Goal: Information Seeking & Learning: Learn about a topic

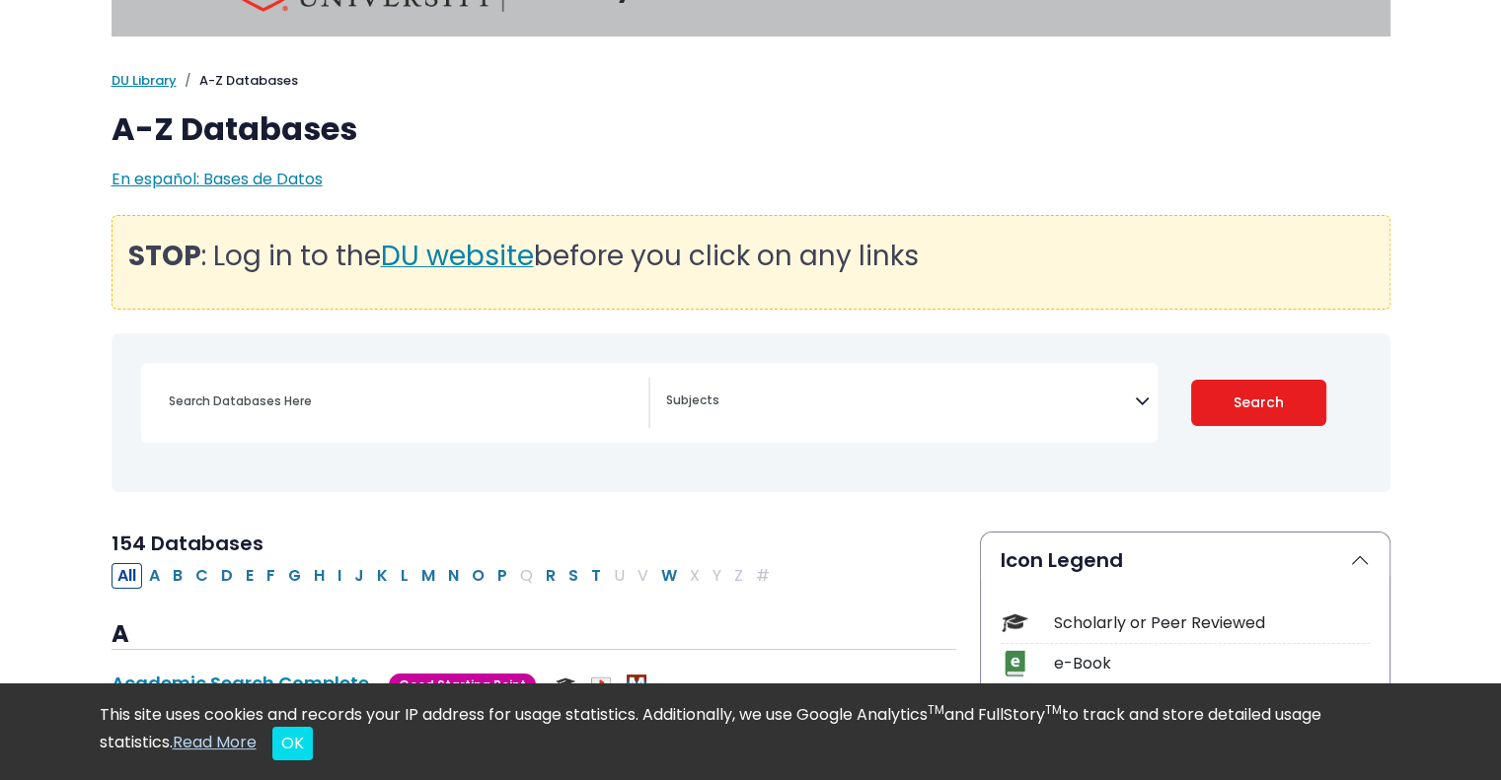
scroll to position [99, 0]
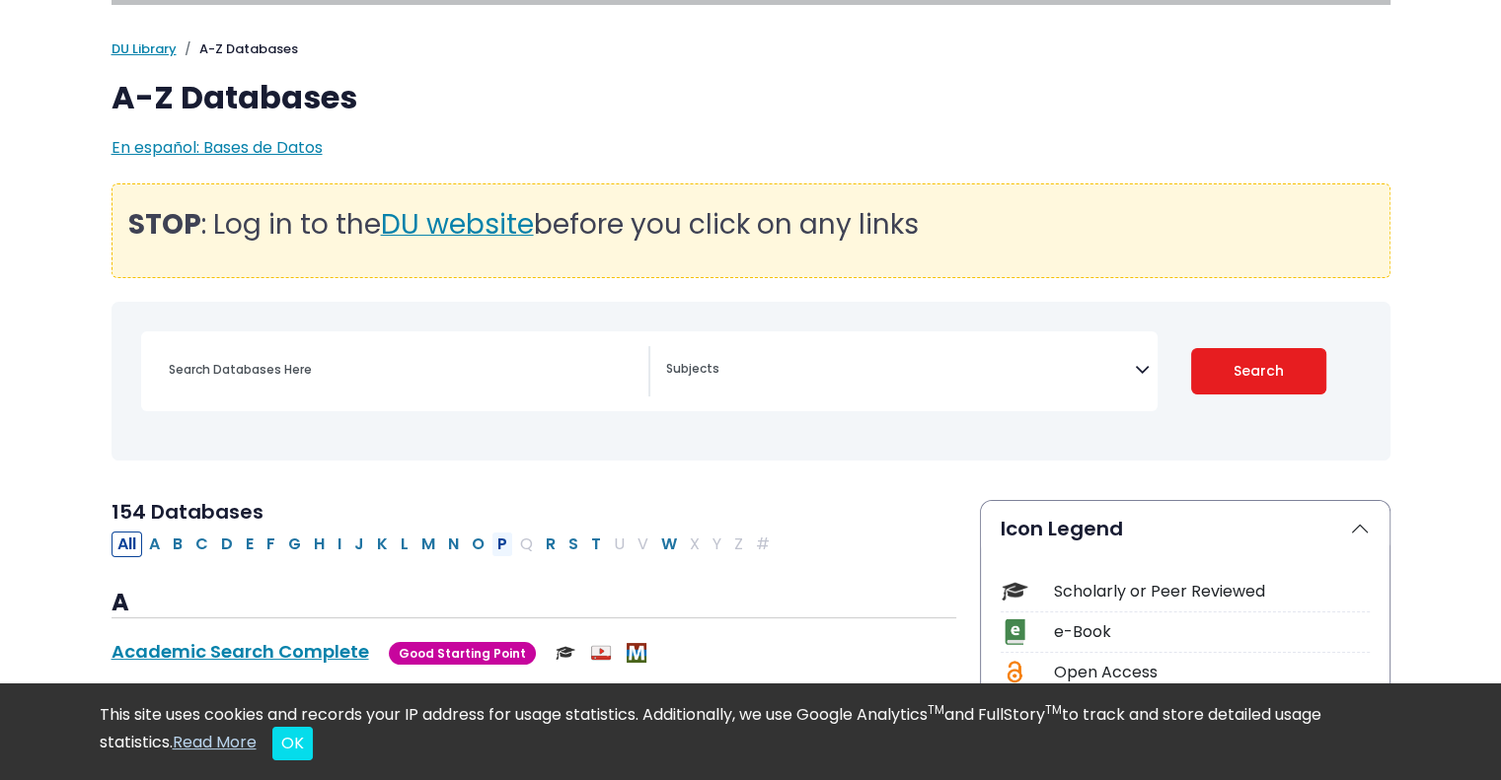
click at [491, 545] on button "P" at bounding box center [502, 545] width 22 height 26
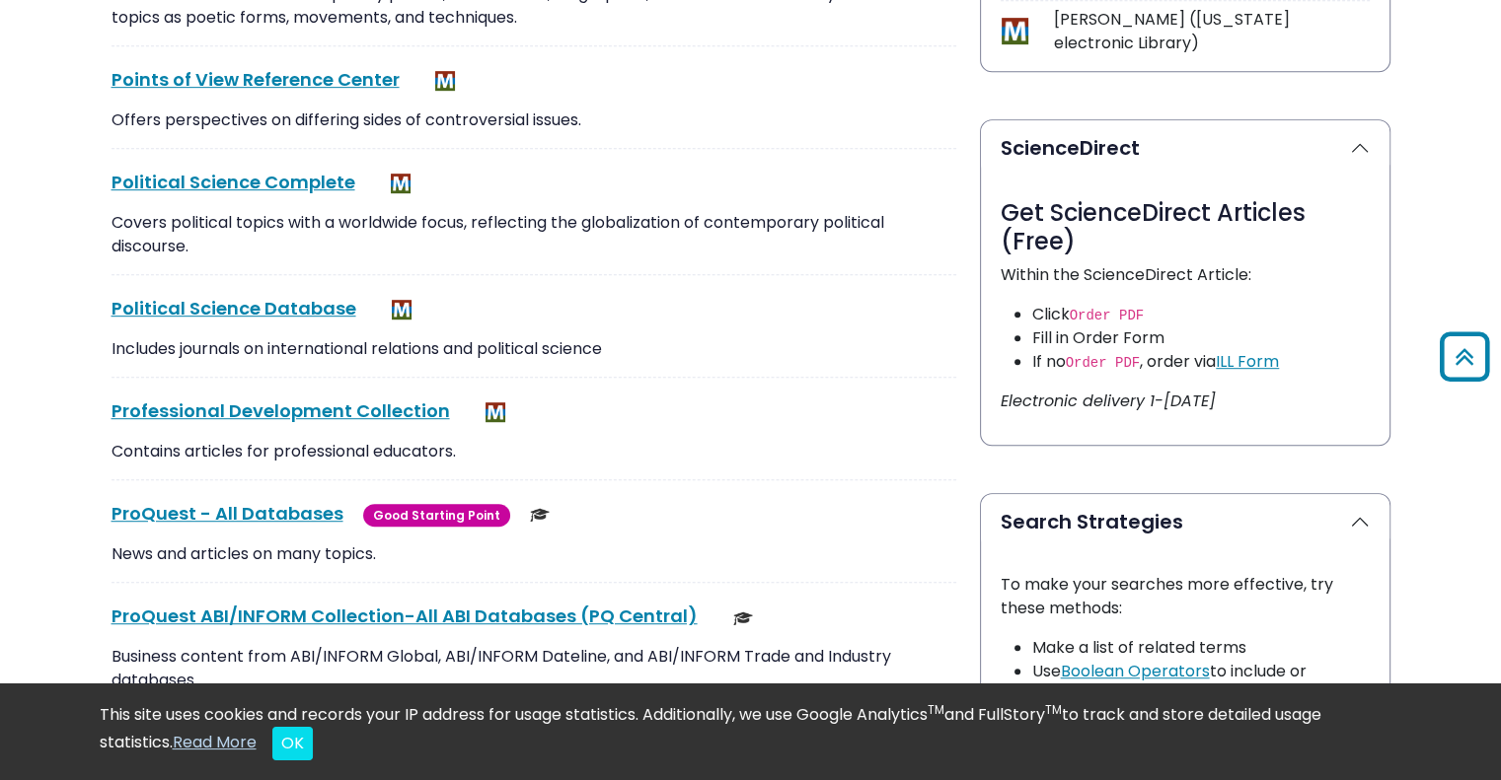
scroll to position [1184, 0]
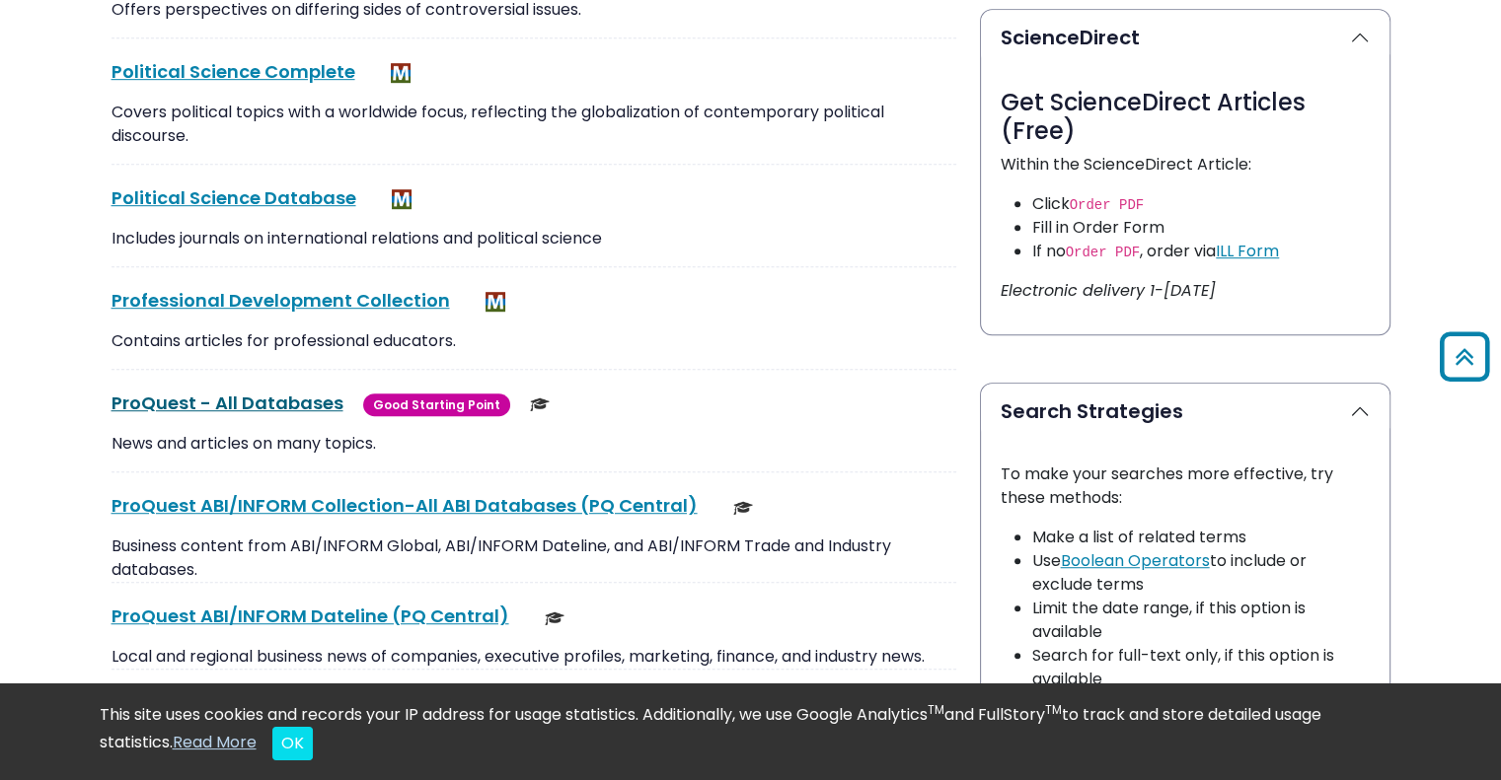
click at [277, 402] on link "ProQuest - All Databases This link opens in a new window" at bounding box center [227, 403] width 232 height 25
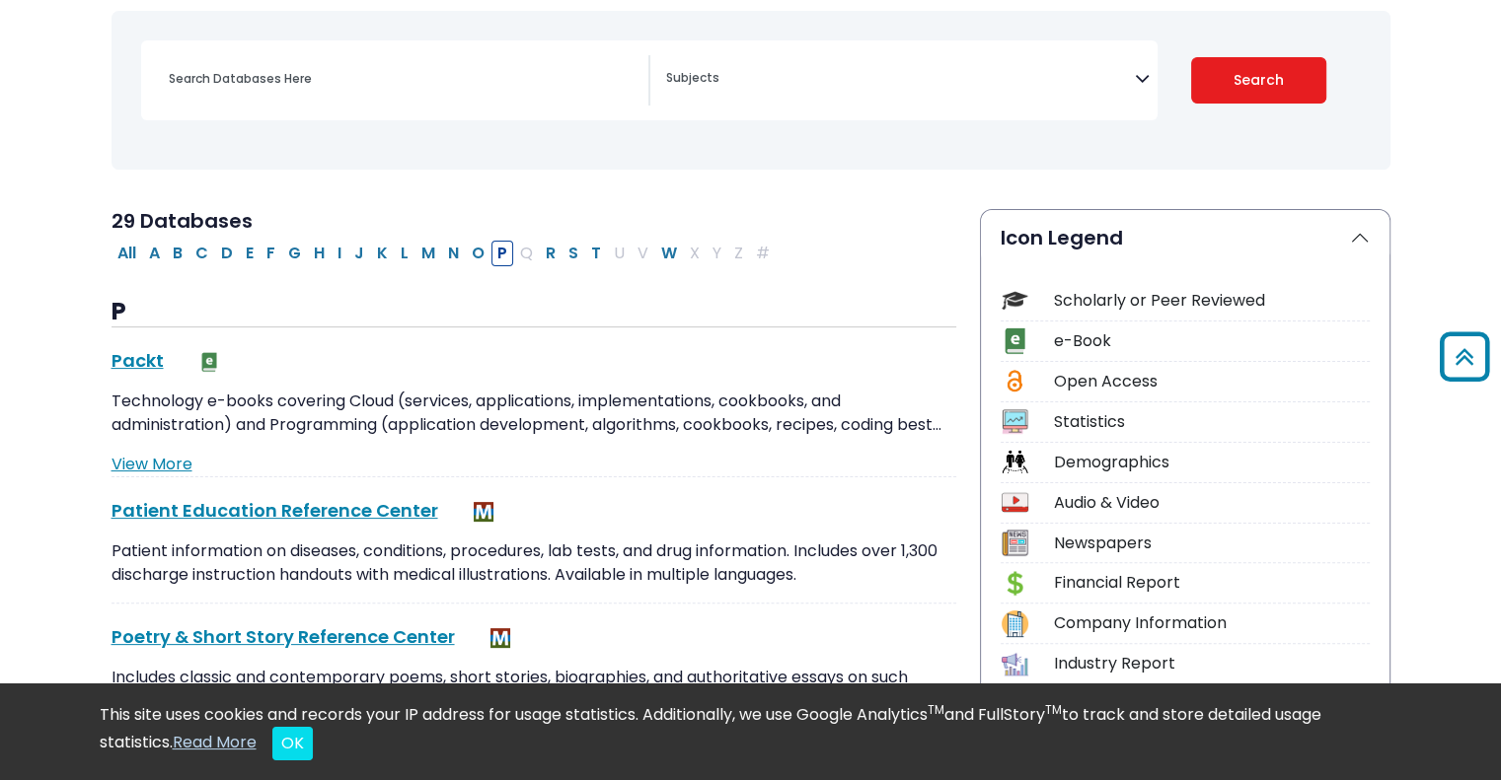
select select "Database Subject Filter"
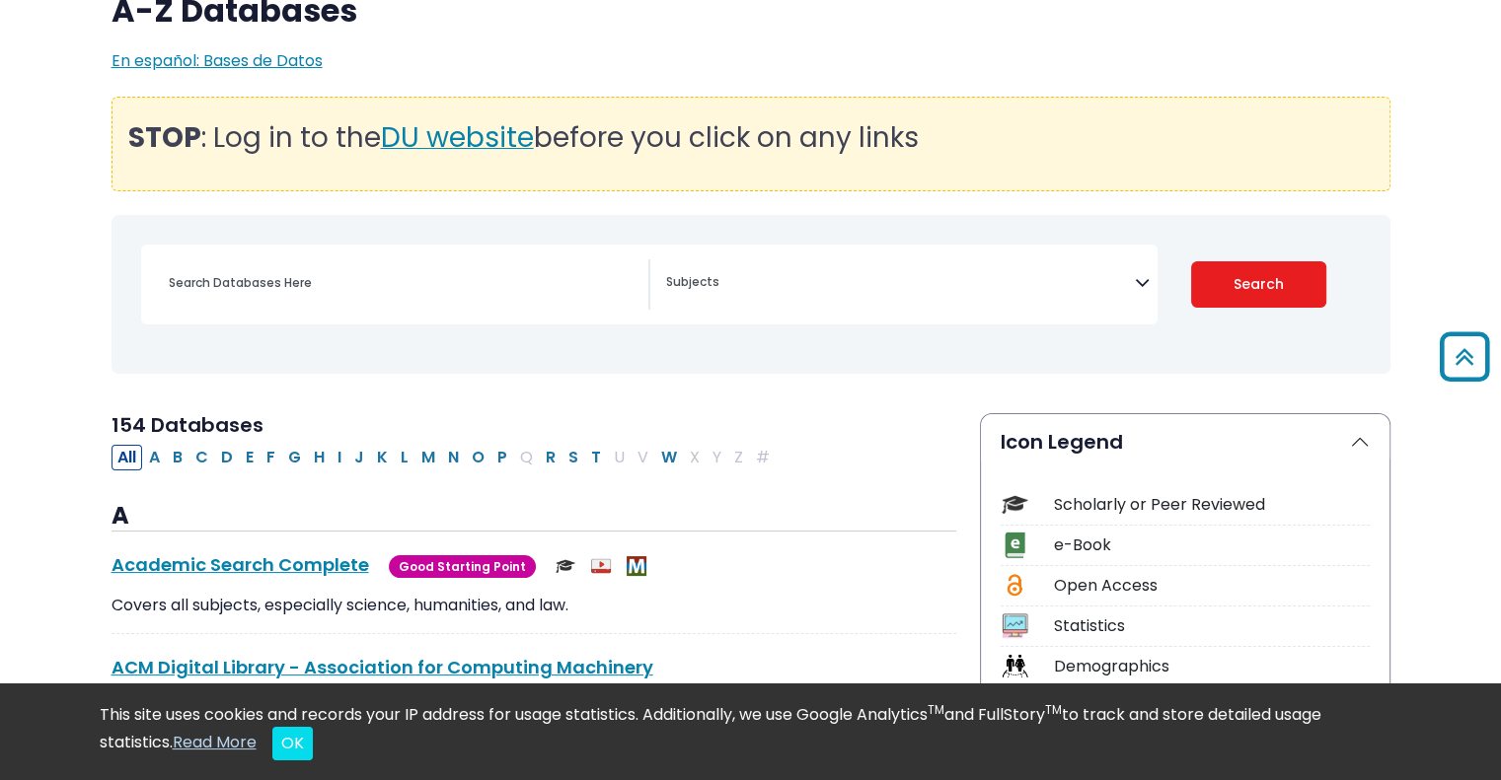
scroll to position [99, 0]
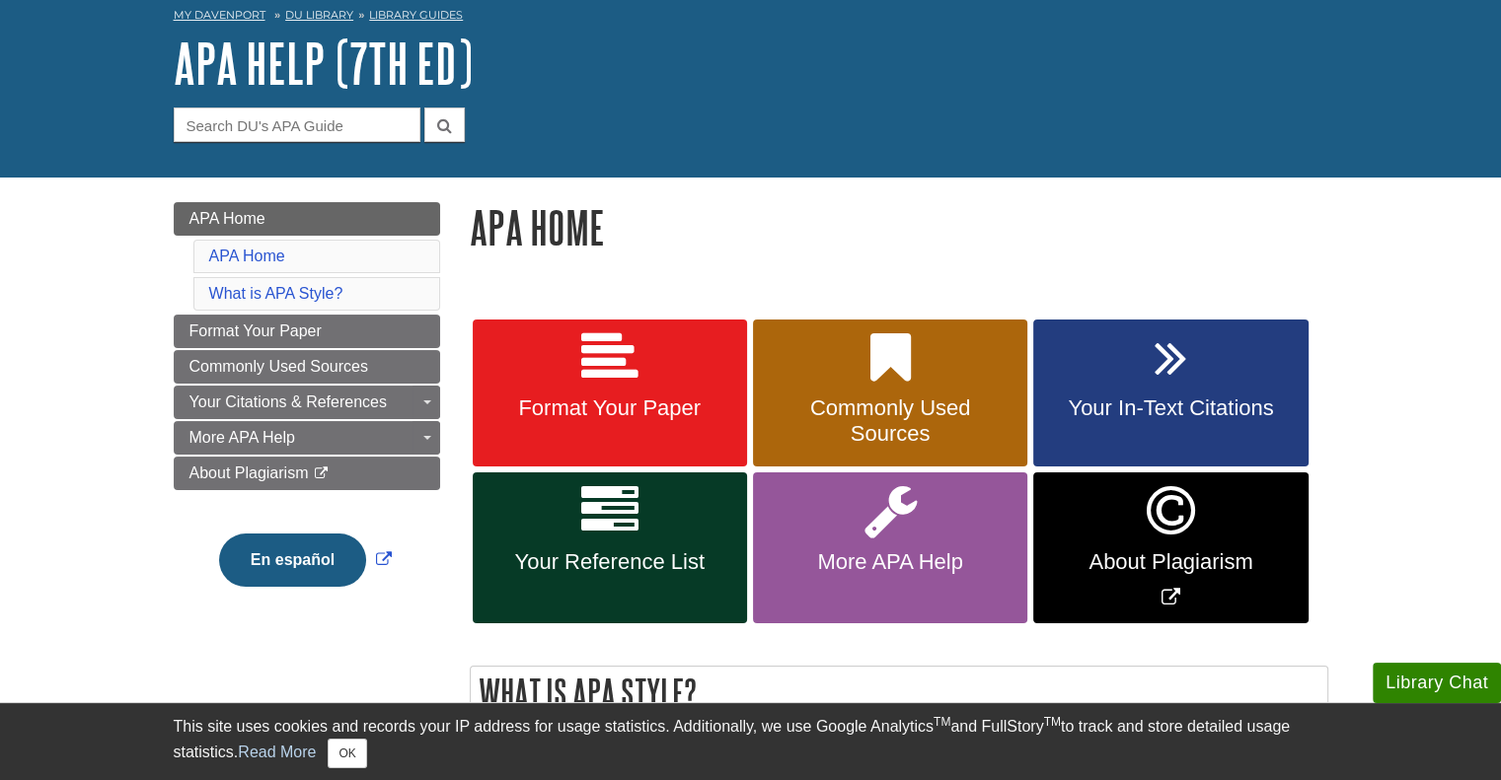
scroll to position [197, 0]
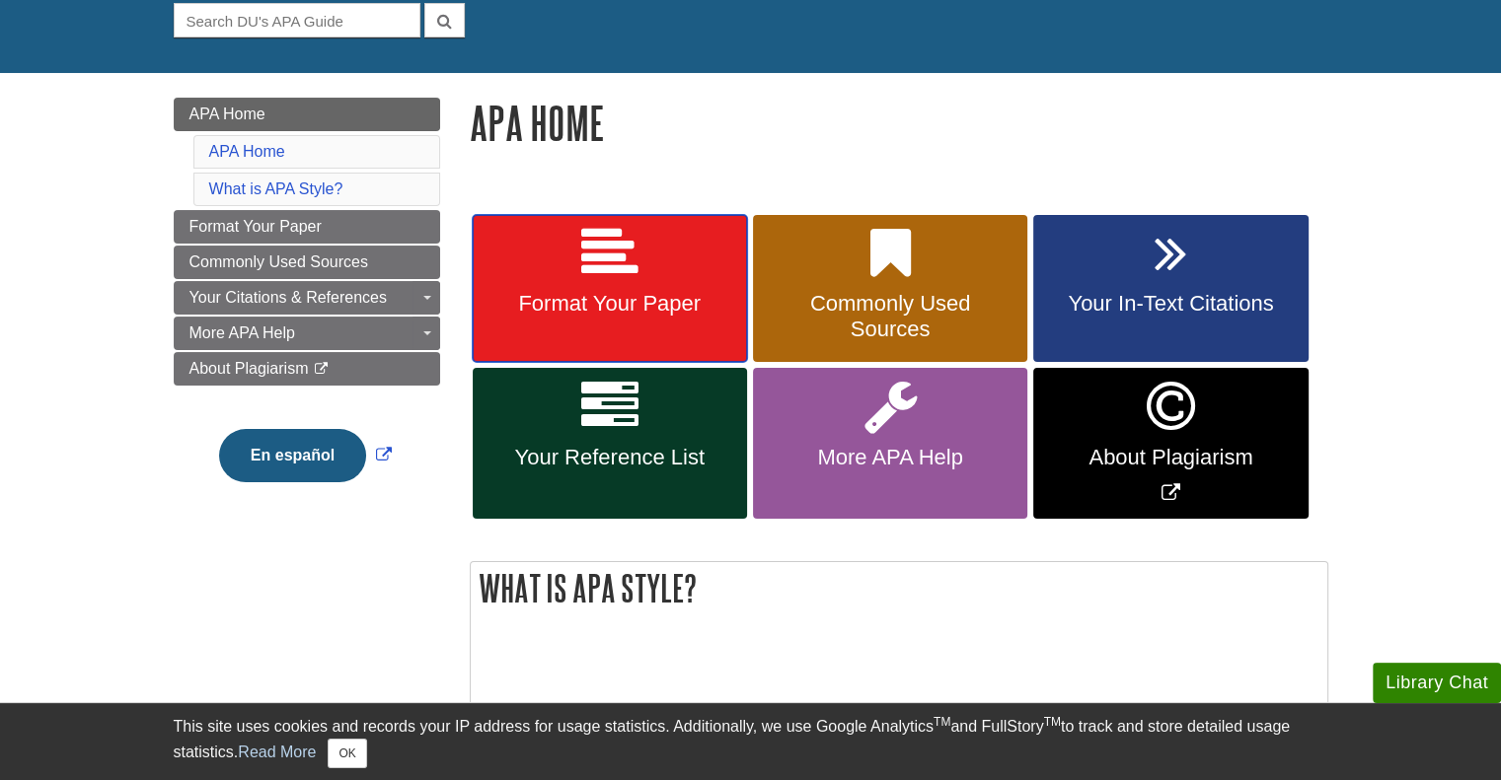
click at [600, 306] on span "Format Your Paper" at bounding box center [609, 304] width 245 height 26
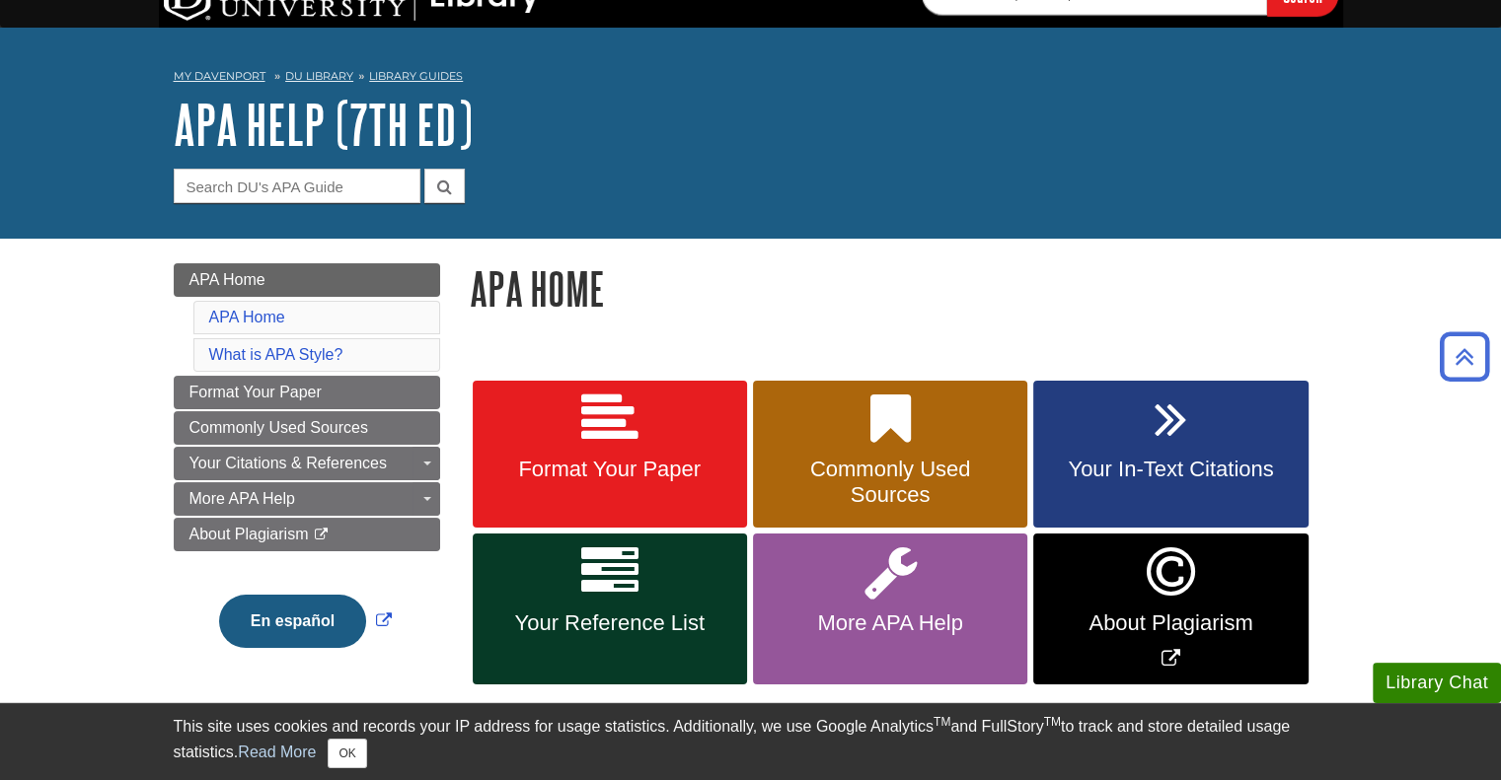
scroll to position [0, 0]
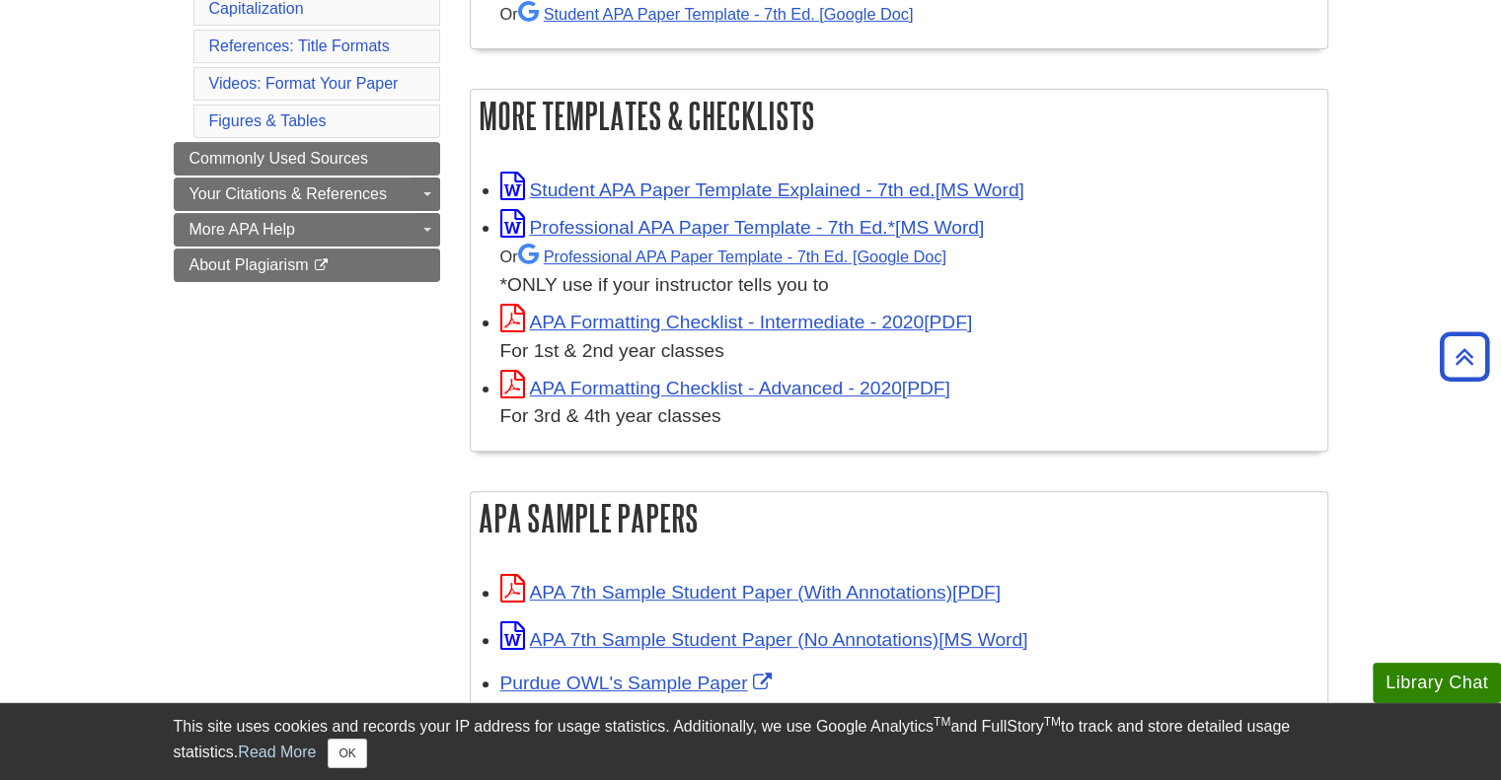
scroll to position [493, 0]
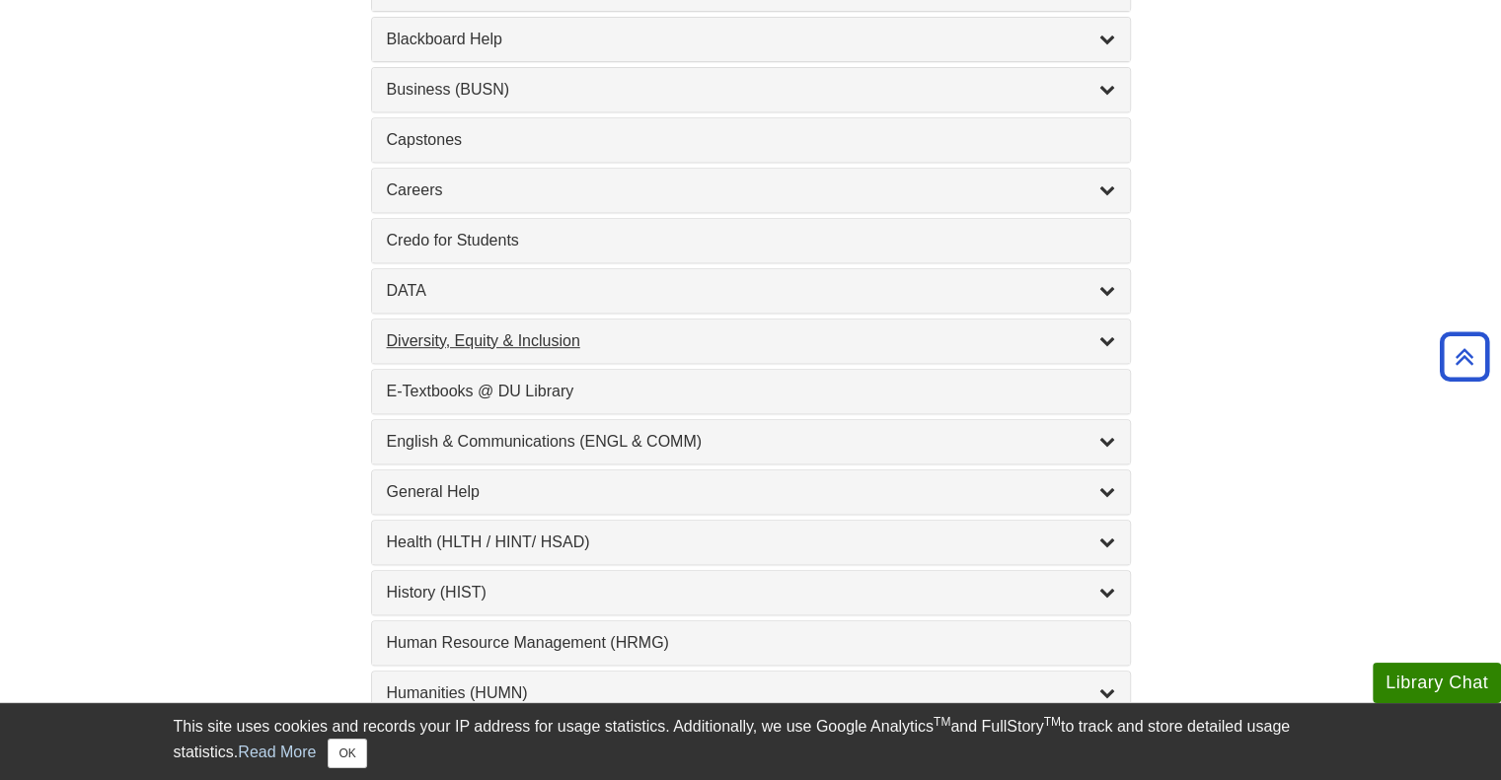
scroll to position [987, 0]
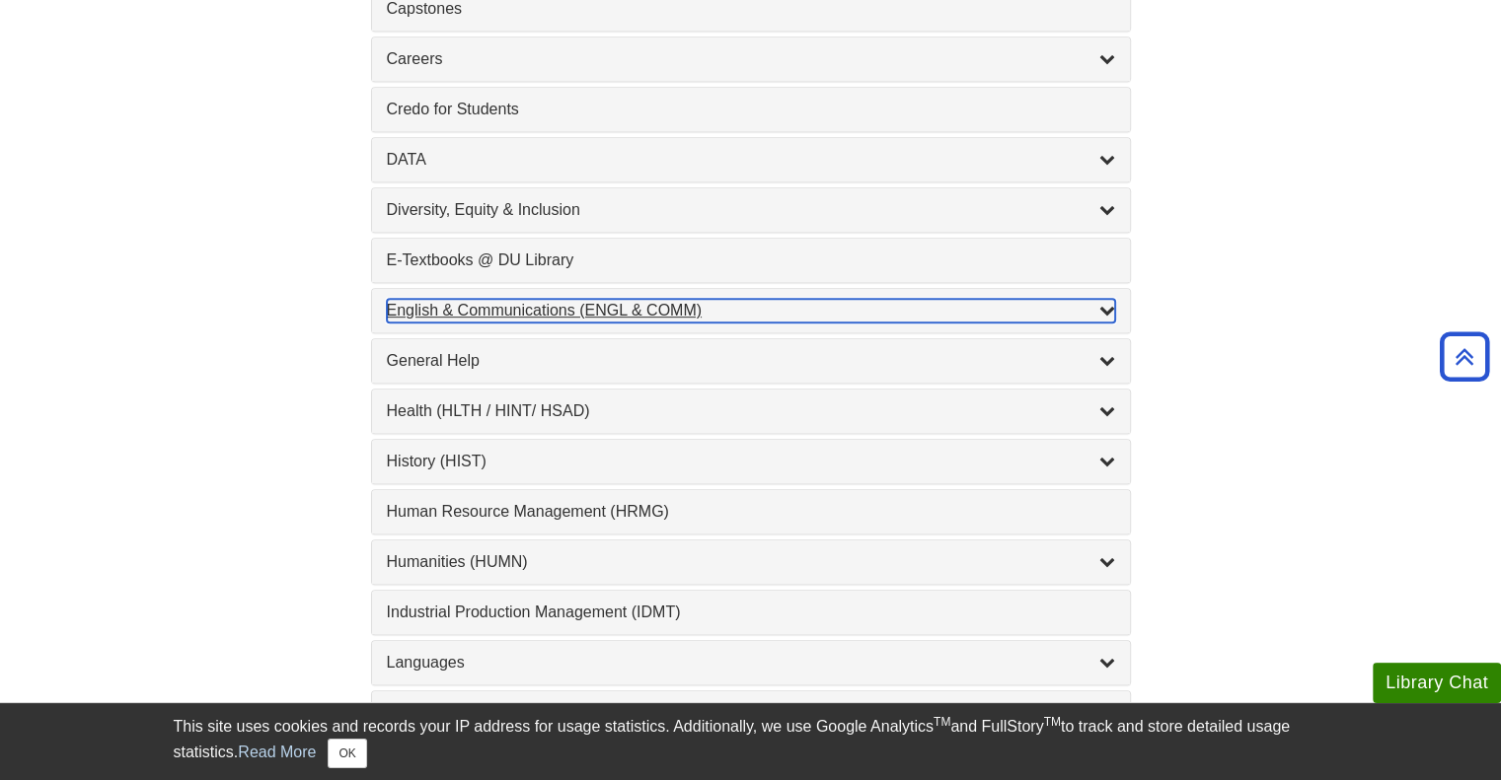
click at [1106, 311] on icon "List of Subjects" at bounding box center [1107, 310] width 16 height 16
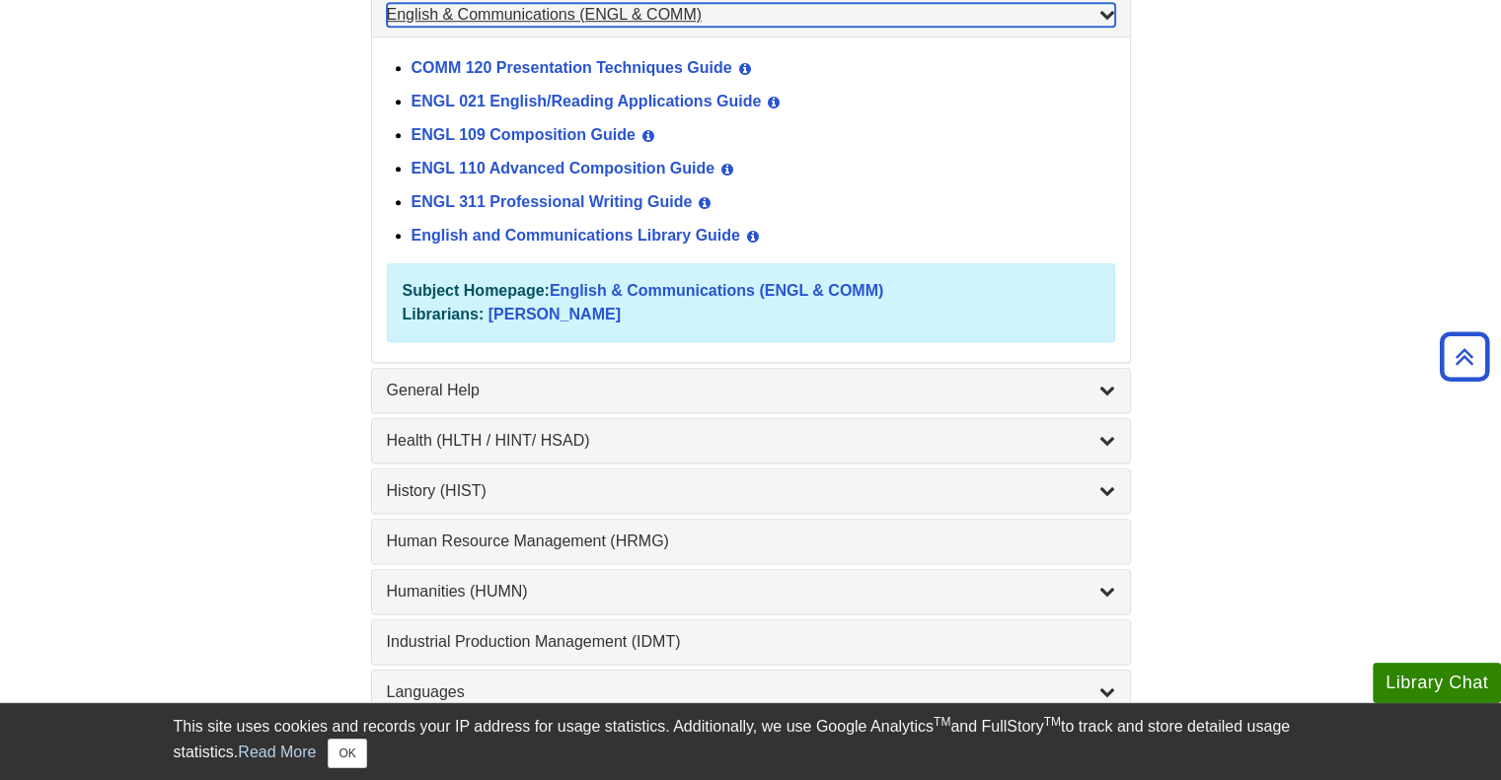
scroll to position [1381, 0]
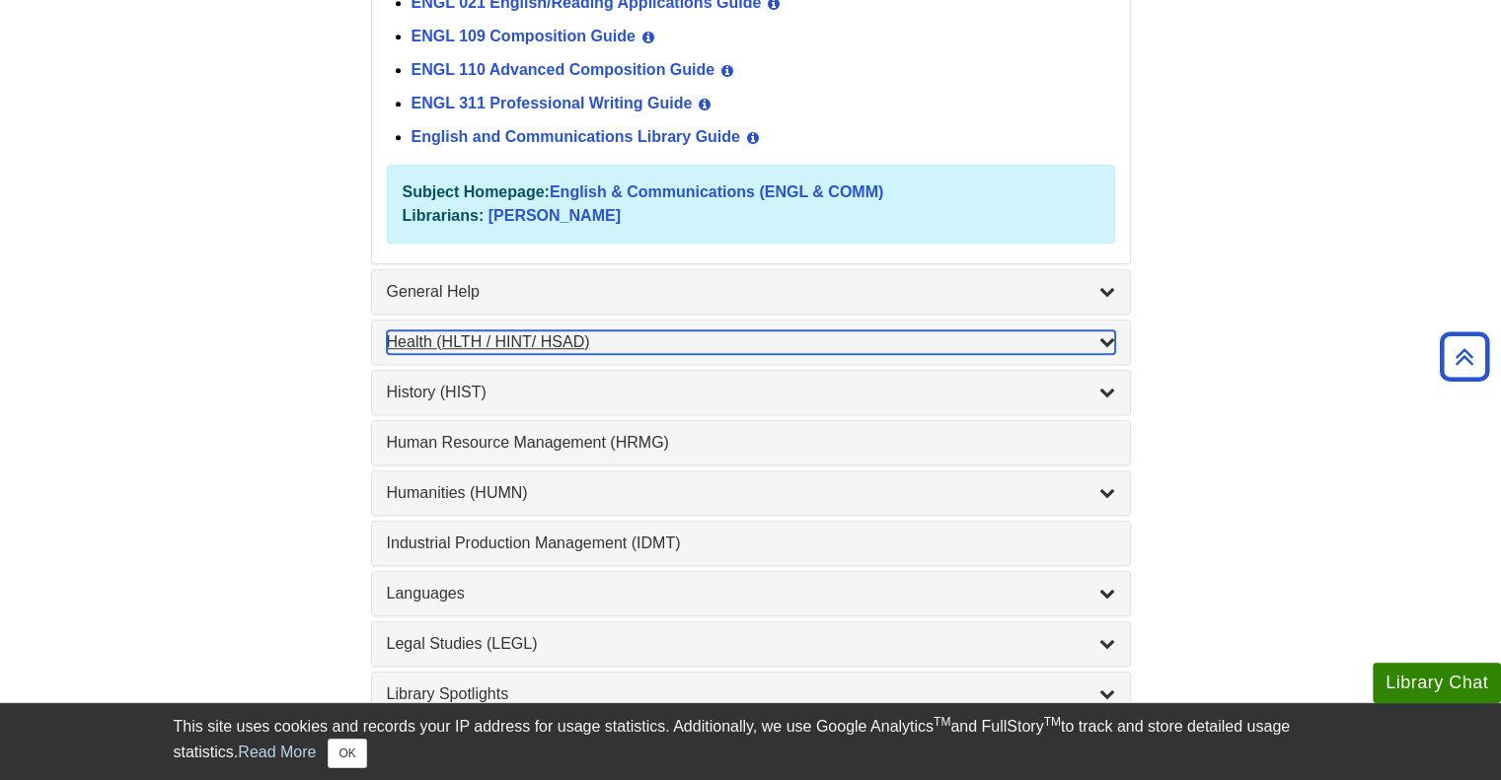
click at [1101, 338] on icon "List of Subjects" at bounding box center [1107, 341] width 16 height 16
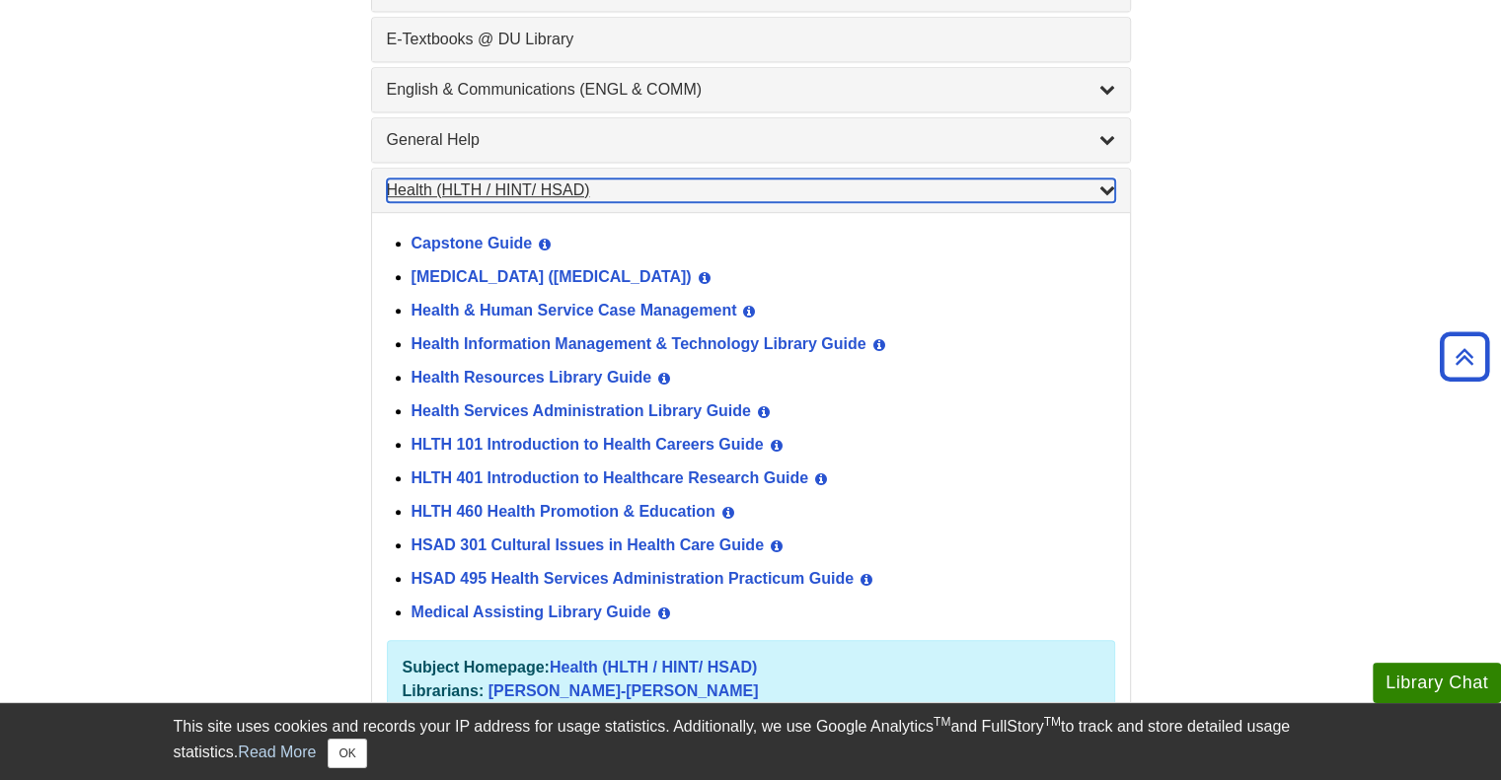
scroll to position [1184, 0]
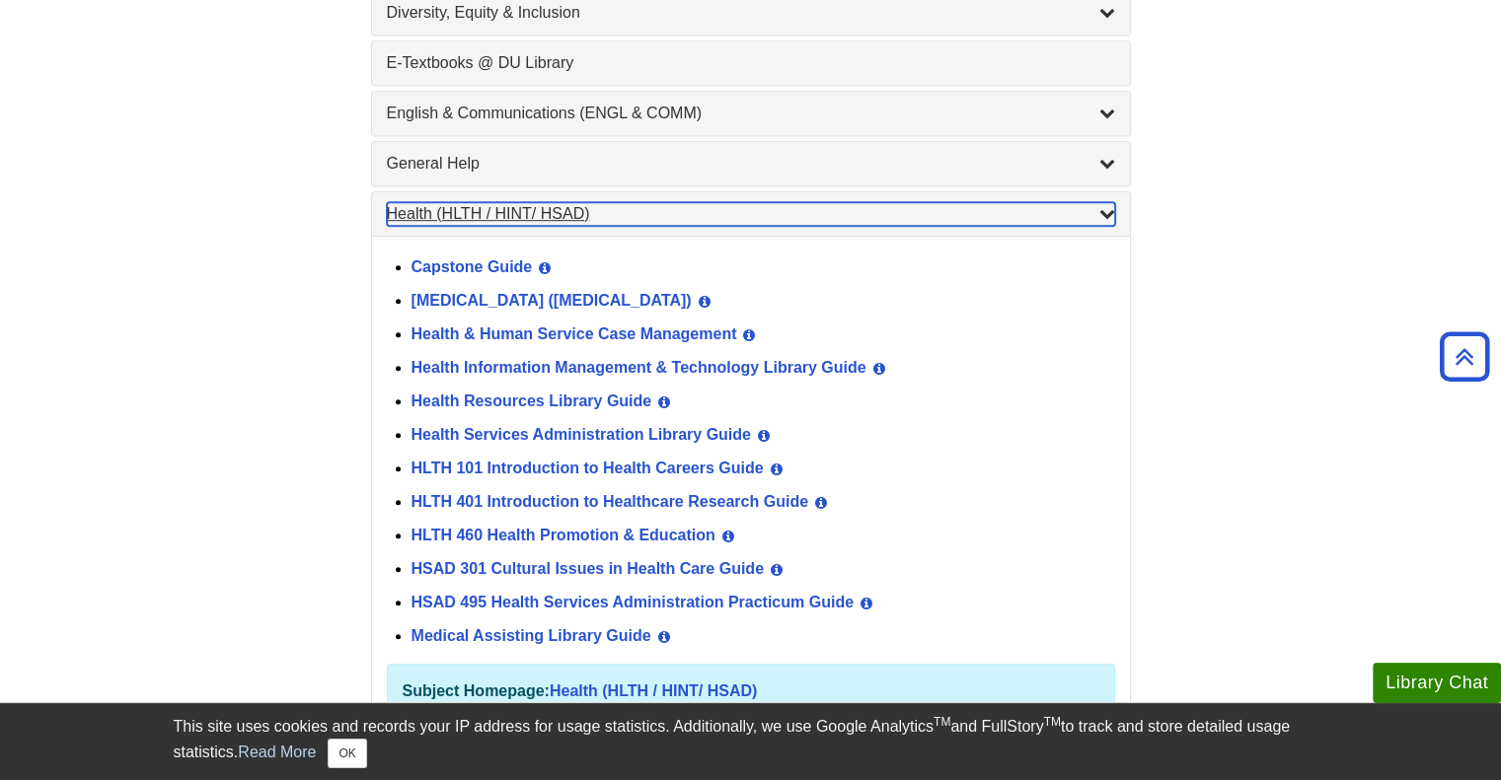
click at [1109, 208] on icon "List of Subjects" at bounding box center [1107, 213] width 16 height 16
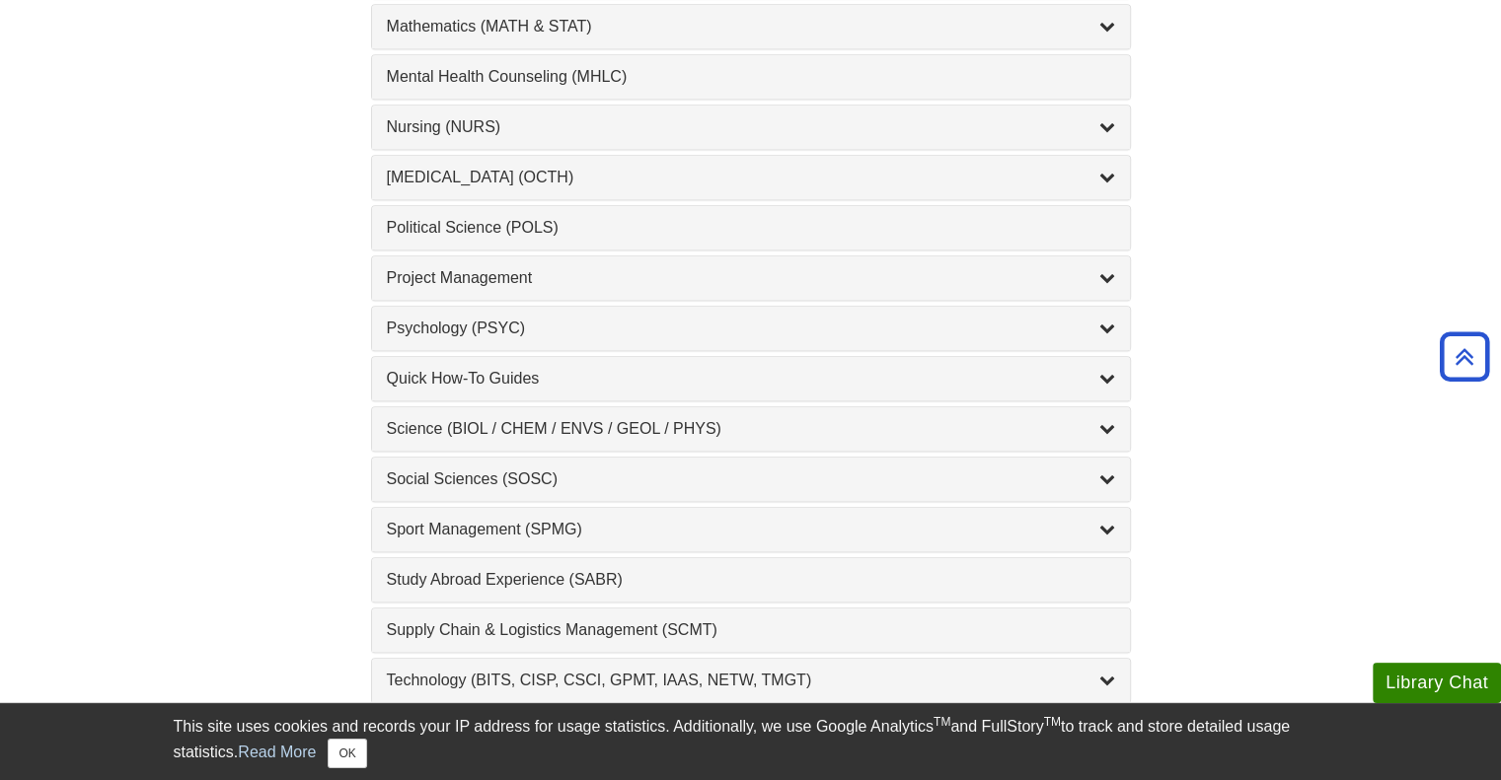
scroll to position [1973, 0]
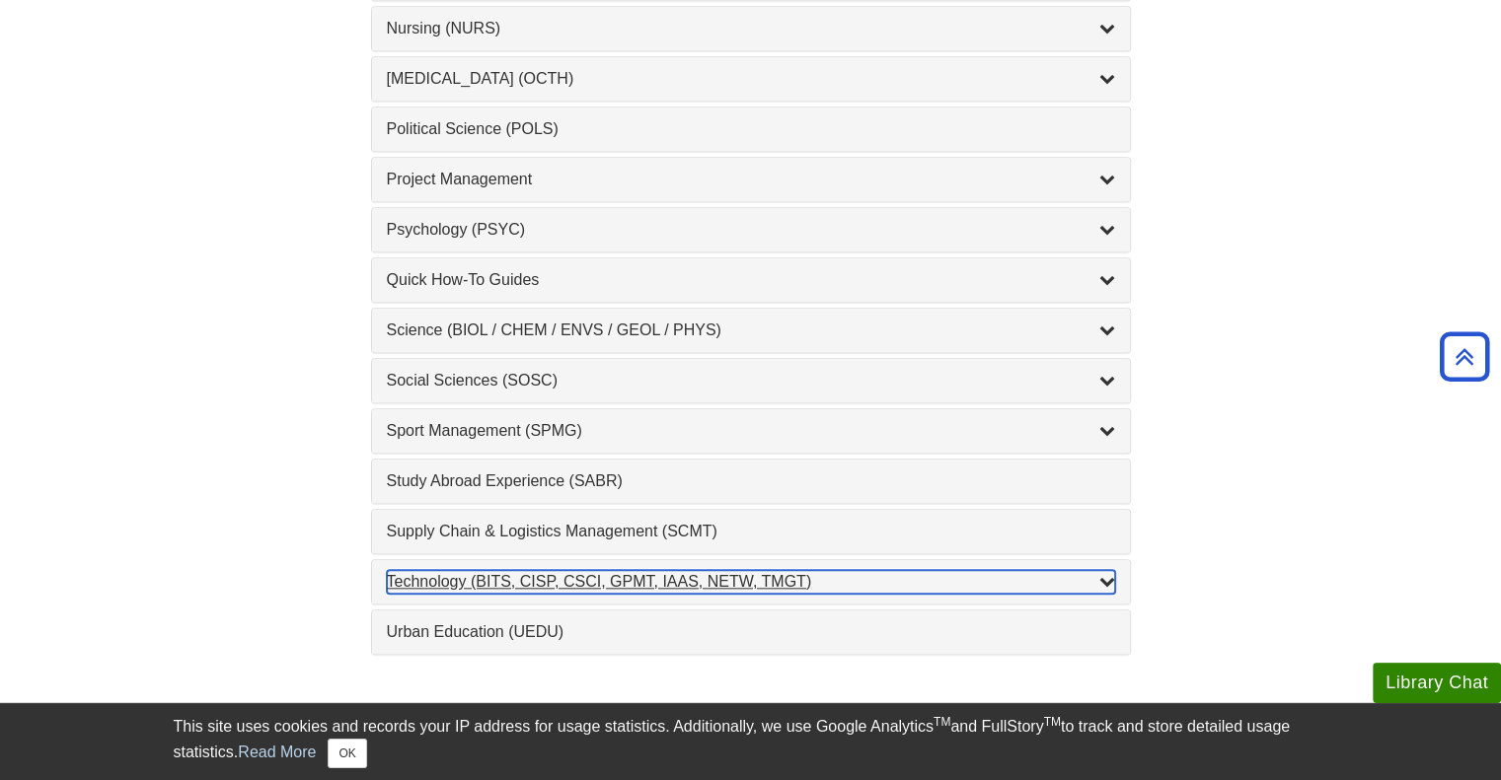
click at [1097, 570] on div "Technology (BITS, CISP, CSCI, GPMT, IAAS, NETW, TMGT) , 22 guides" at bounding box center [751, 582] width 728 height 24
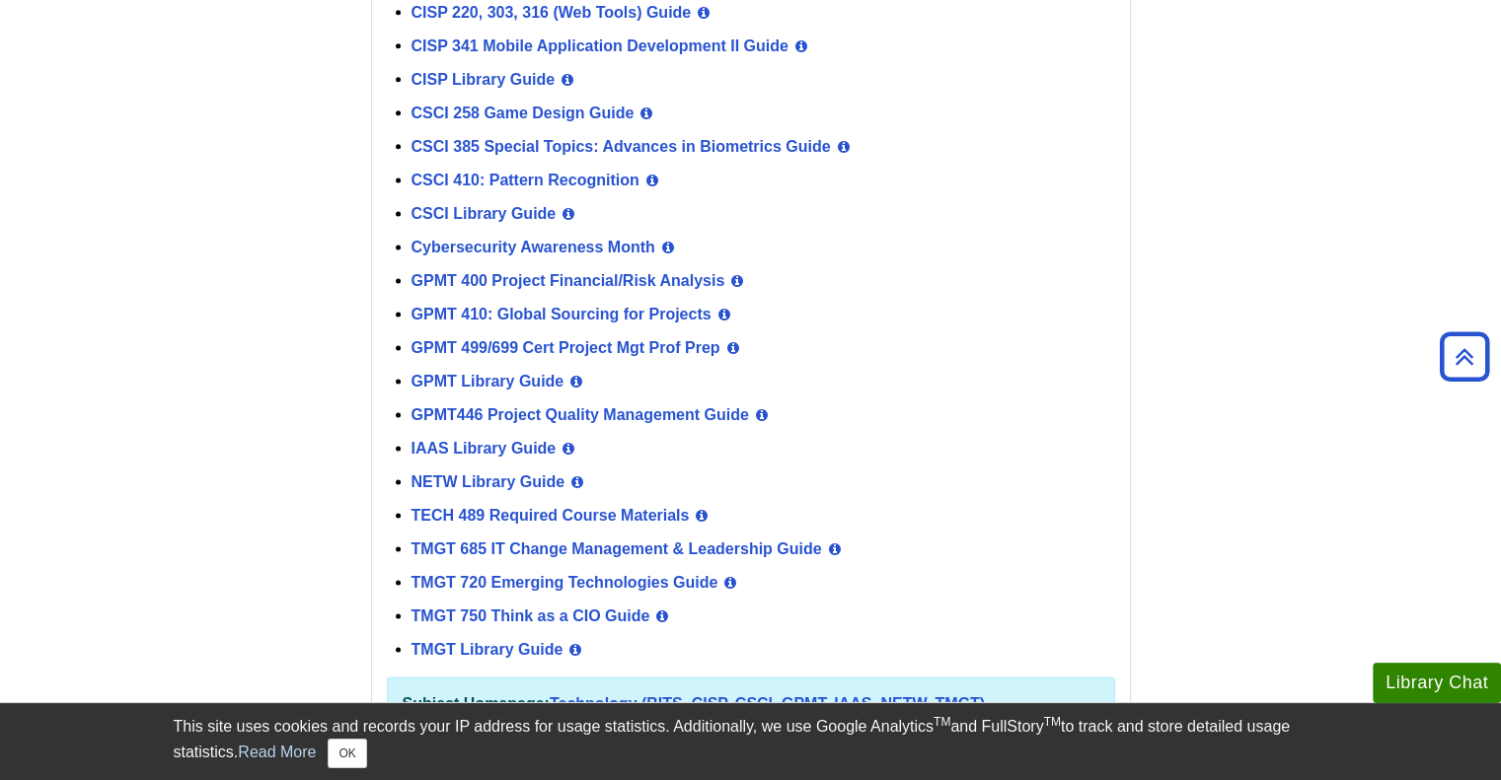
scroll to position [2762, 0]
